Goal: Find specific page/section: Find specific page/section

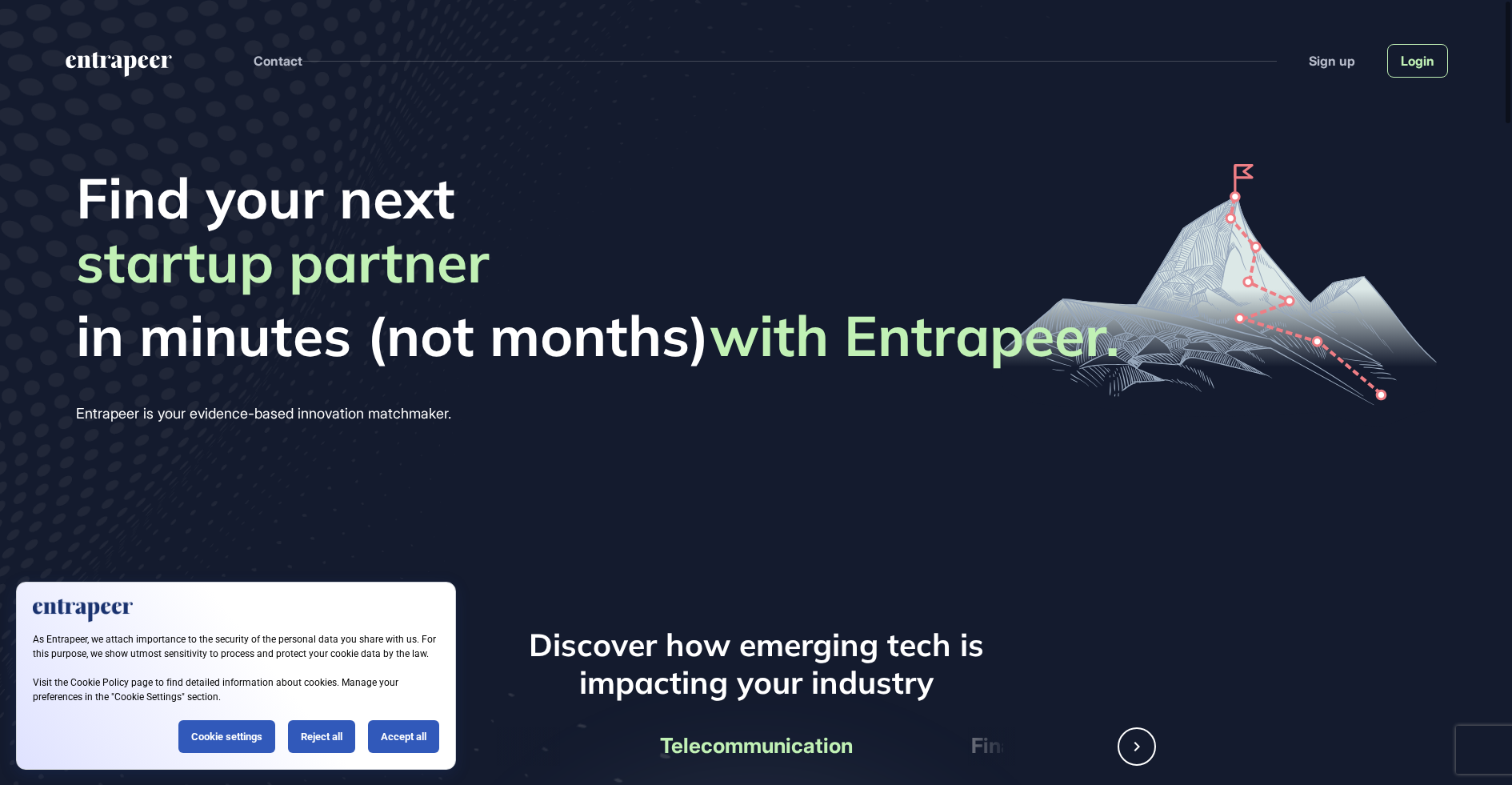
click at [1411, 63] on link "Login" at bounding box center [1418, 60] width 61 height 33
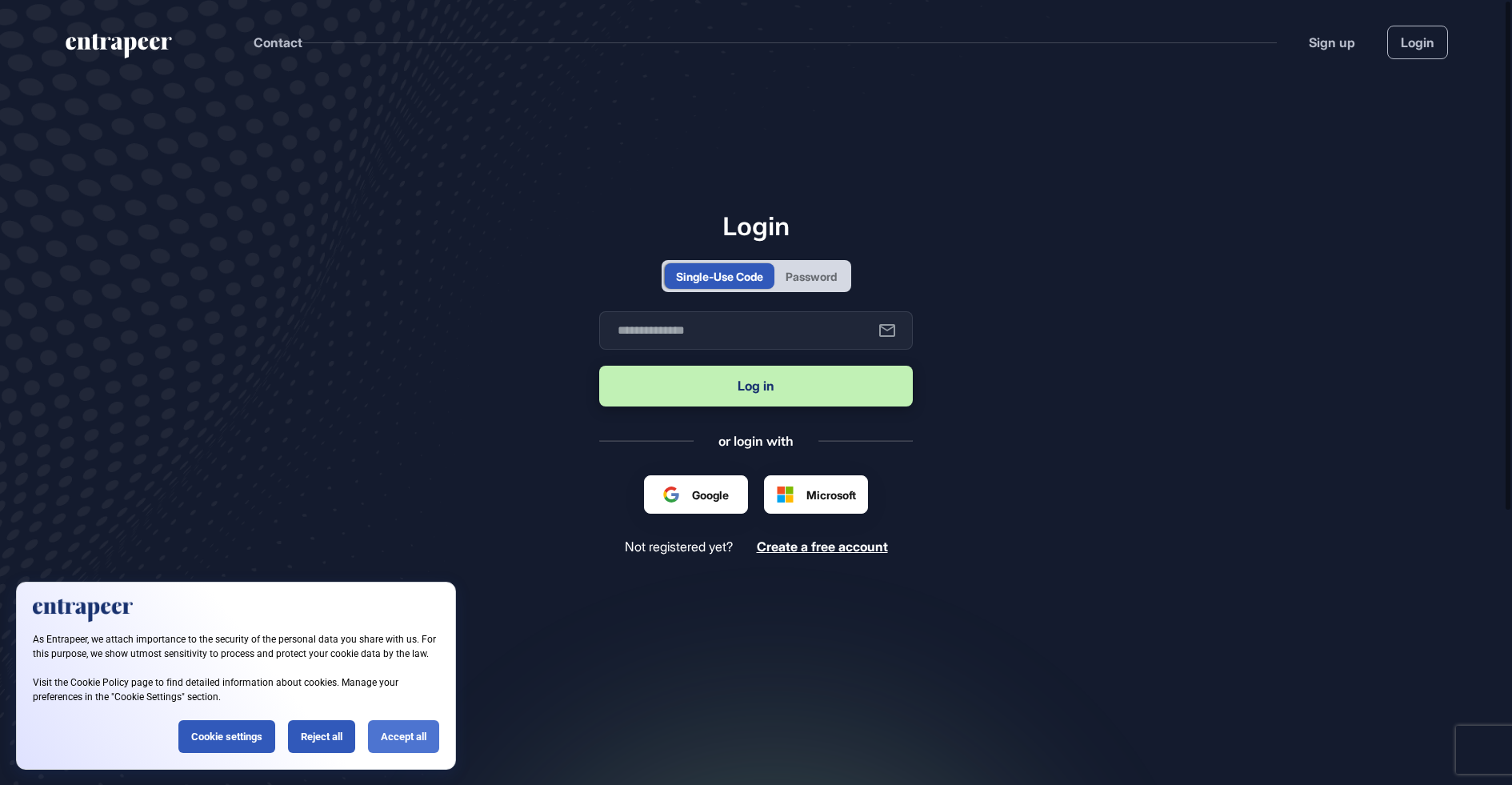
click at [381, 739] on div "Accept all" at bounding box center [403, 736] width 71 height 33
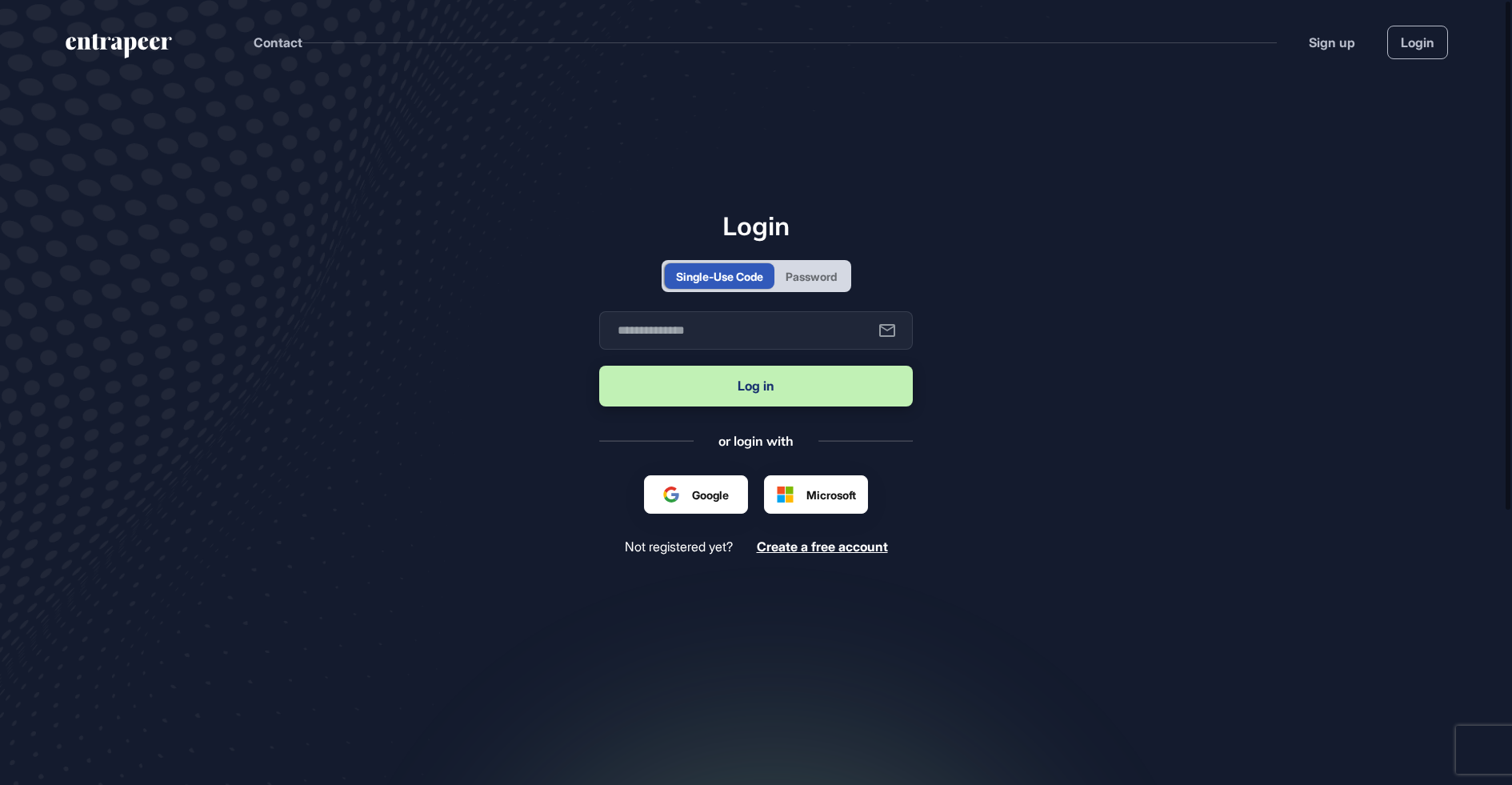
click at [796, 271] on div "Password" at bounding box center [810, 276] width 51 height 17
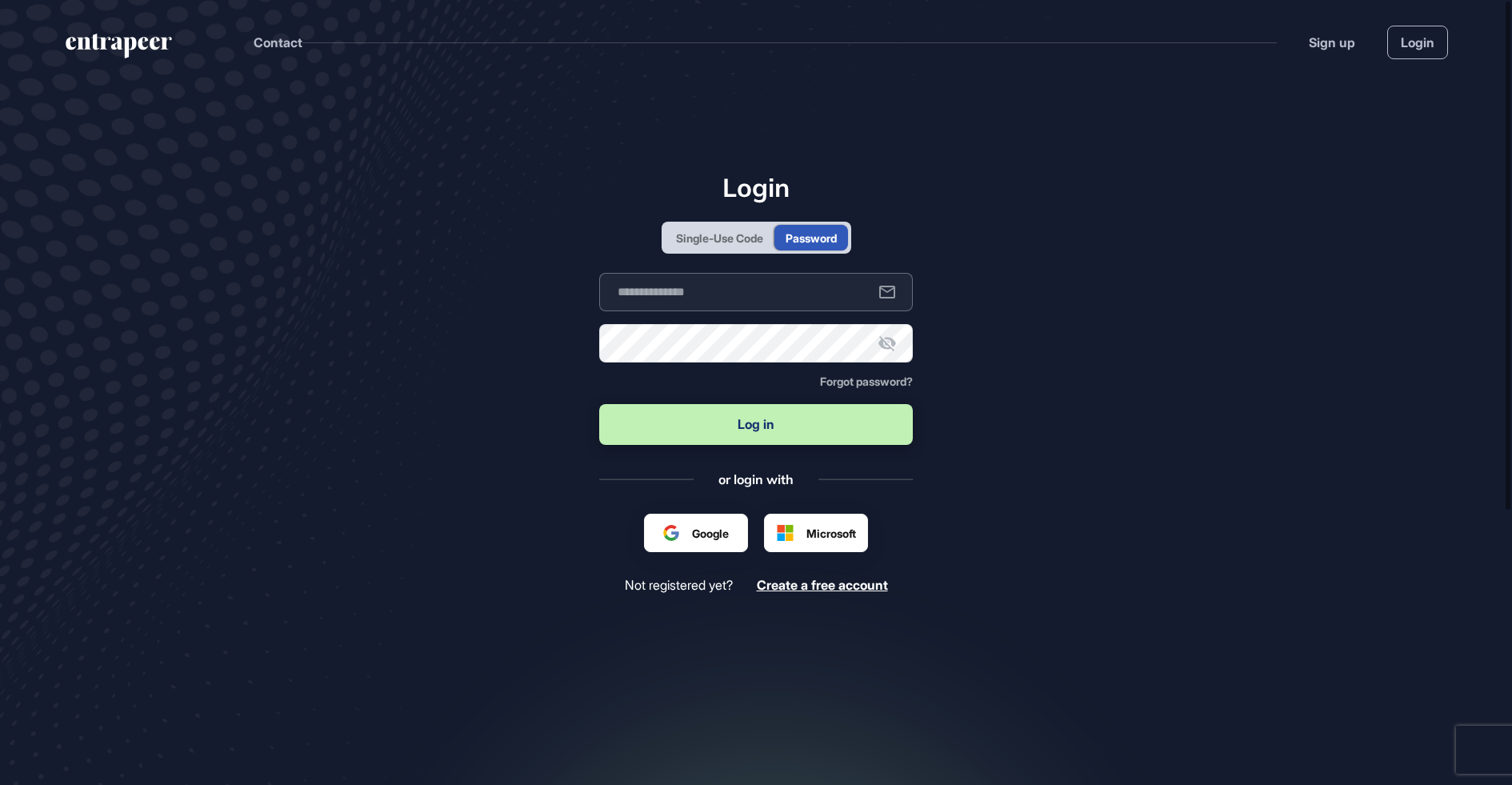
click at [715, 295] on input "text" at bounding box center [756, 292] width 313 height 39
type input "**********"
click at [698, 426] on button "Log in" at bounding box center [756, 423] width 313 height 40
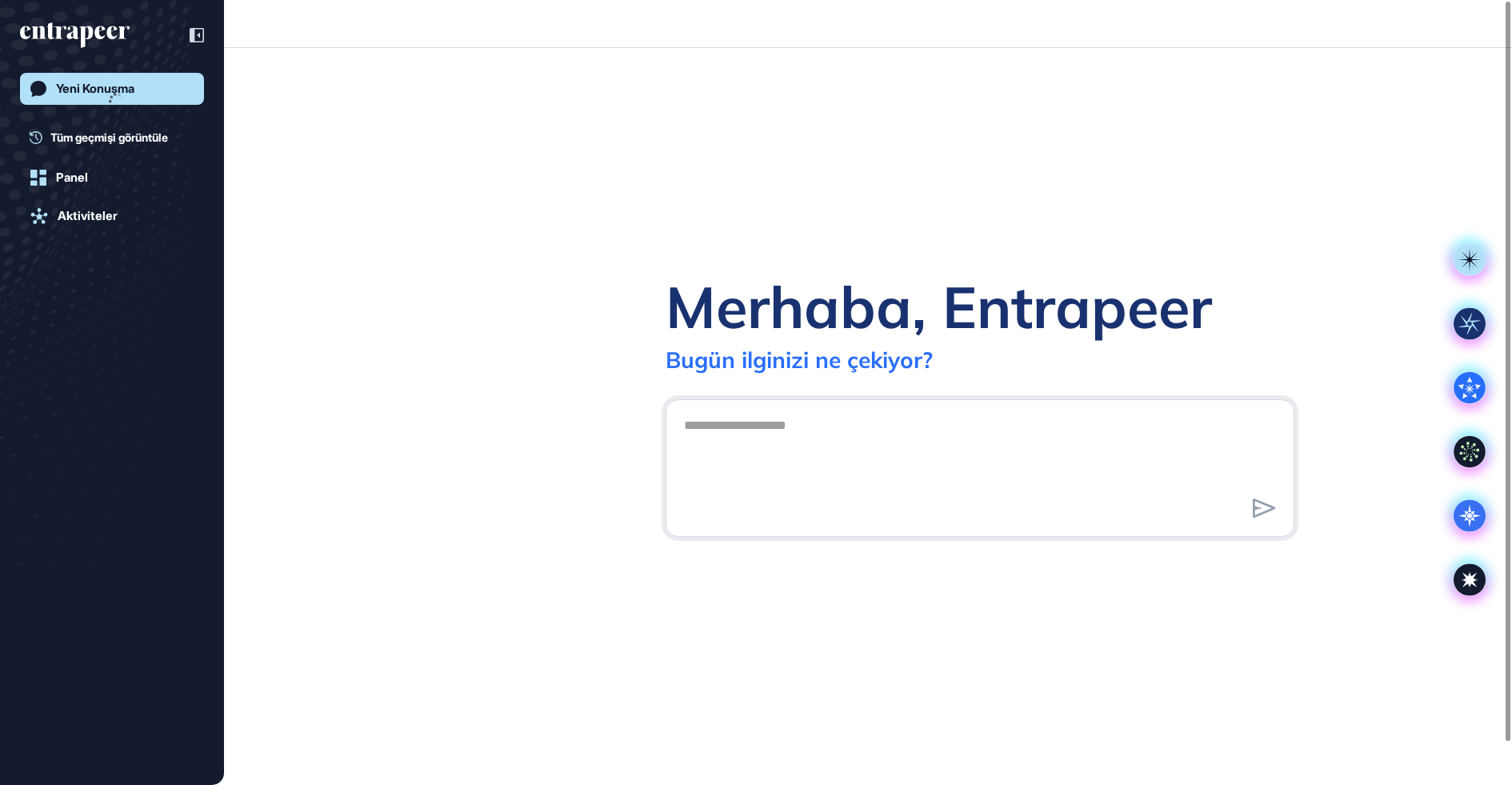
scroll to position [1, 1]
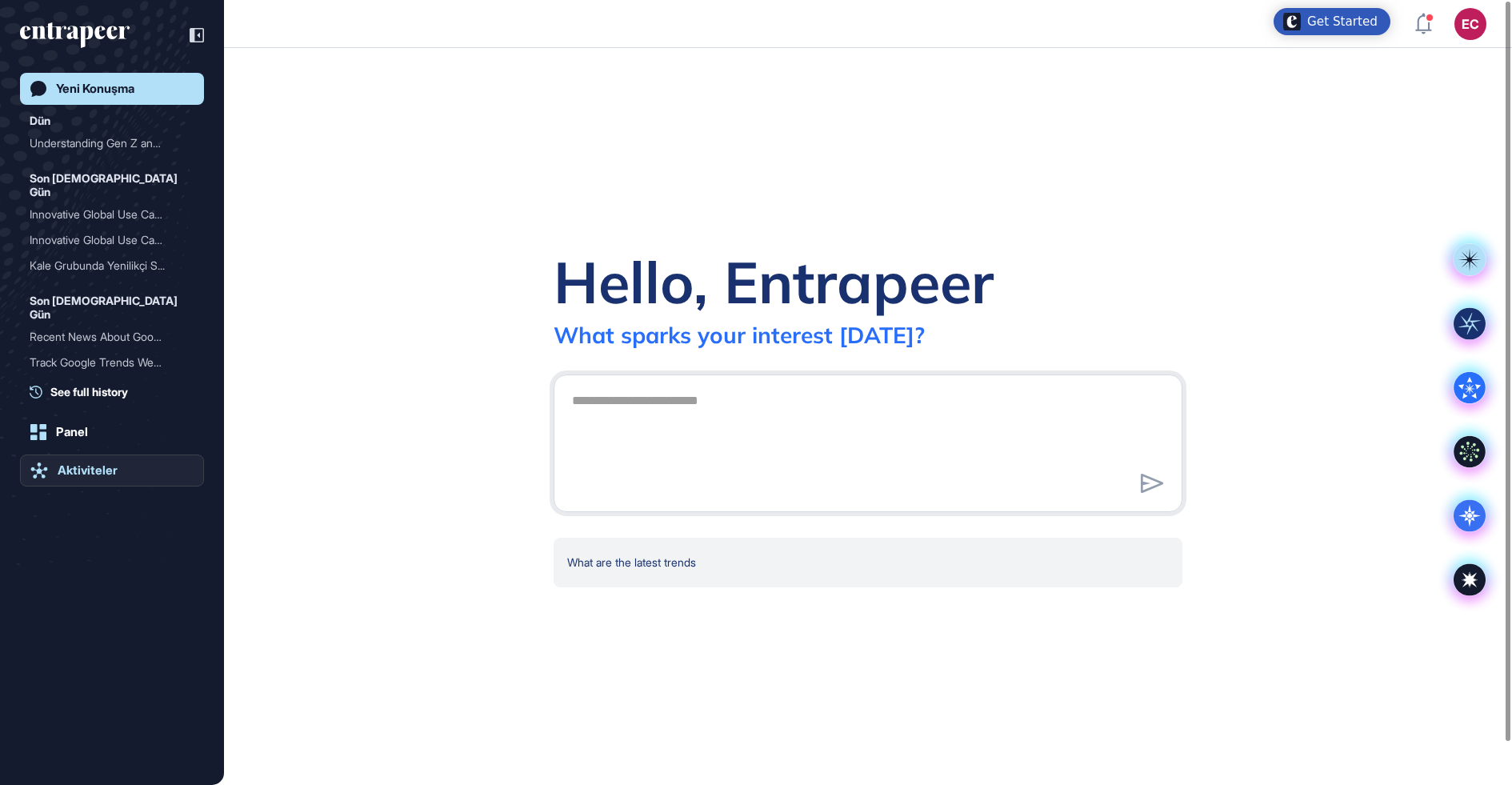
click at [105, 477] on link "Aktiviteler" at bounding box center [111, 470] width 184 height 32
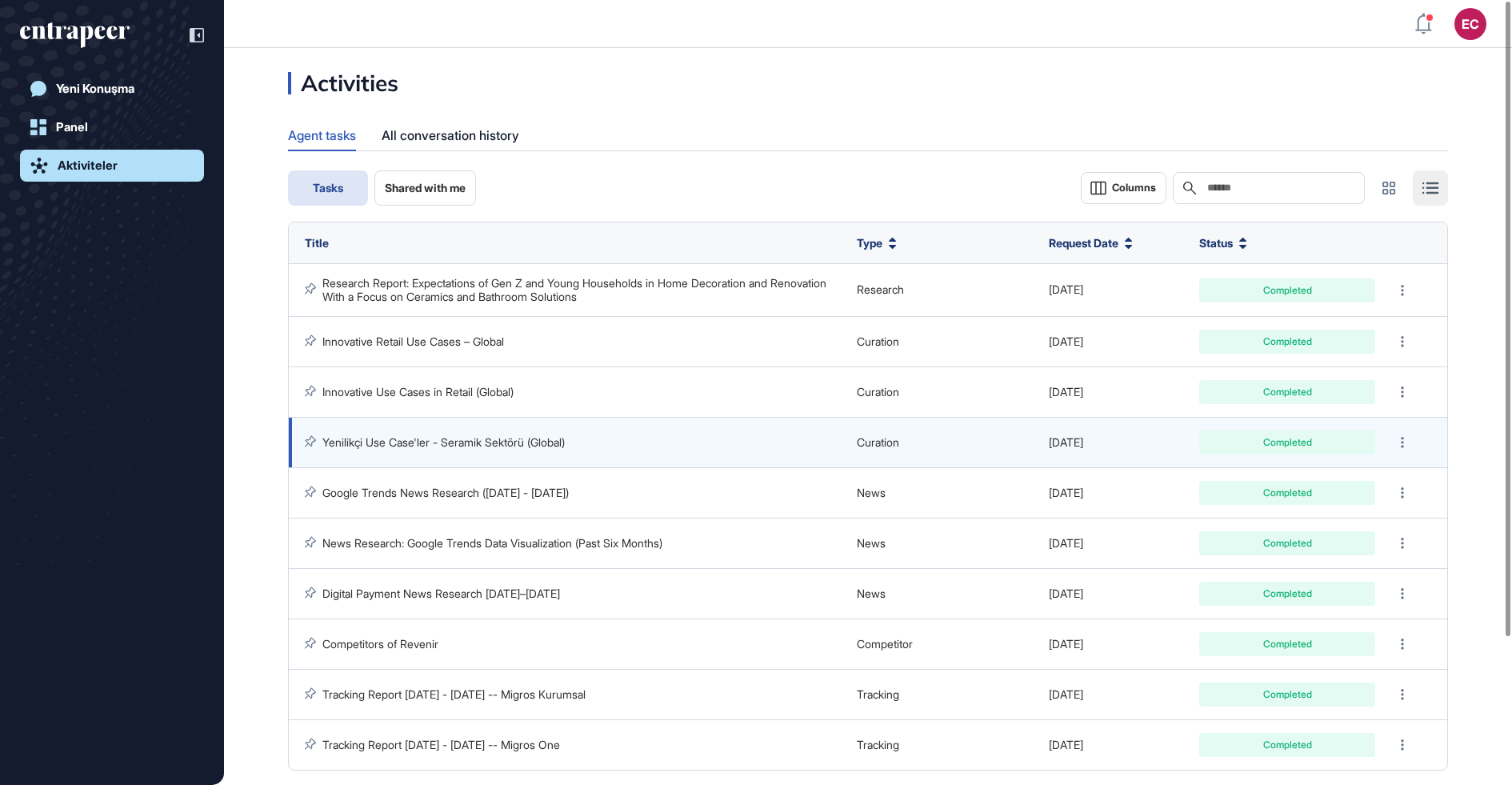
click at [446, 442] on link "Yenilikçi Use Case'ler - Seramik Sektörü (Global)" at bounding box center [443, 441] width 242 height 13
